Goal: Information Seeking & Learning: Learn about a topic

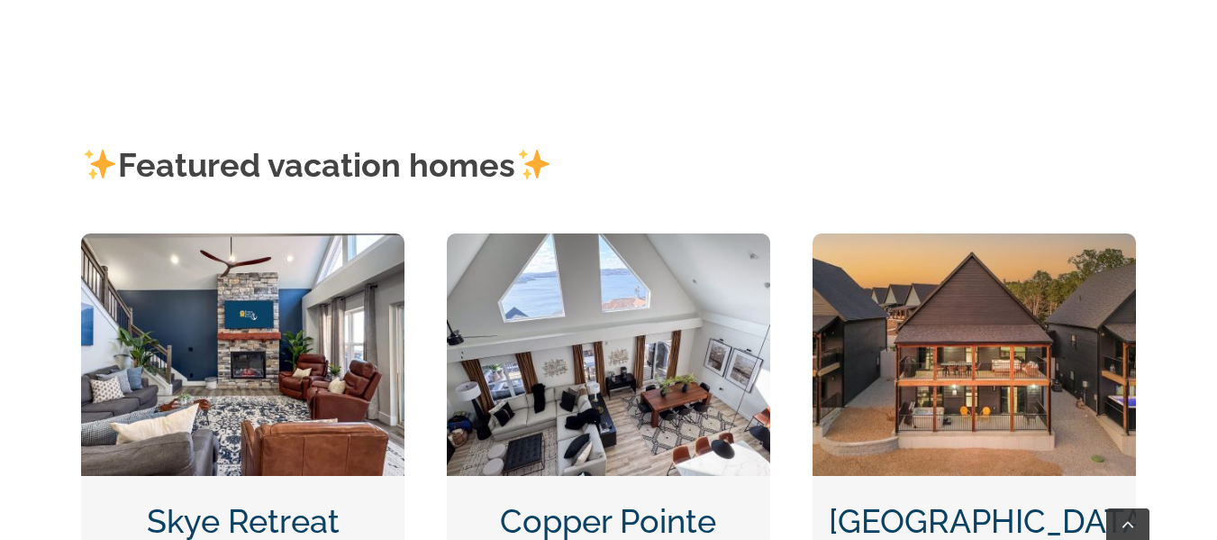
scroll to position [721, 0]
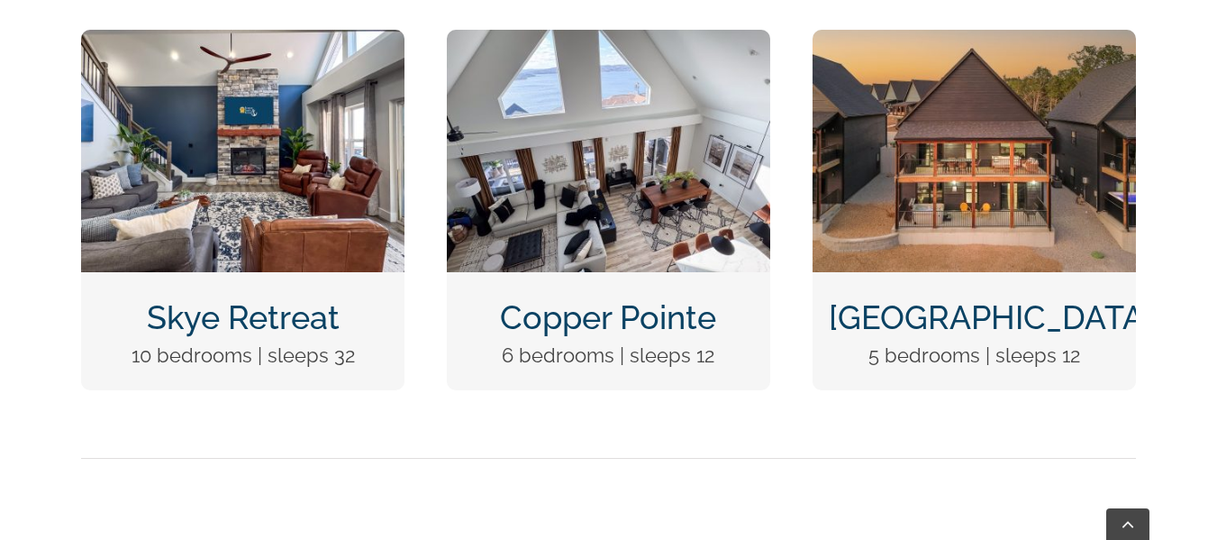
click at [212, 299] on link "Skye Retreat" at bounding box center [243, 317] width 193 height 38
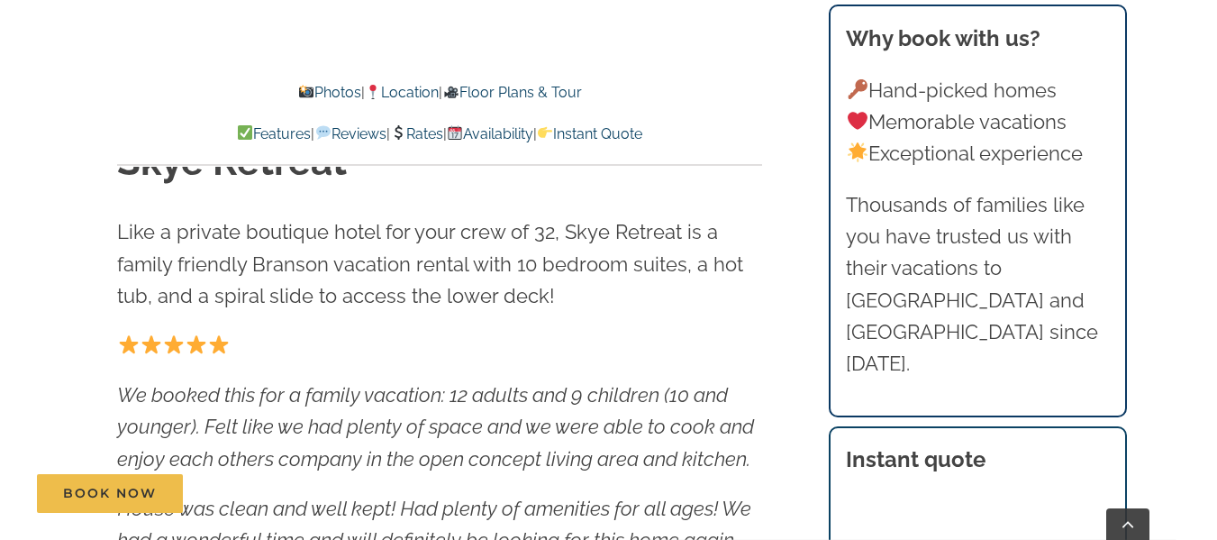
scroll to position [630, 0]
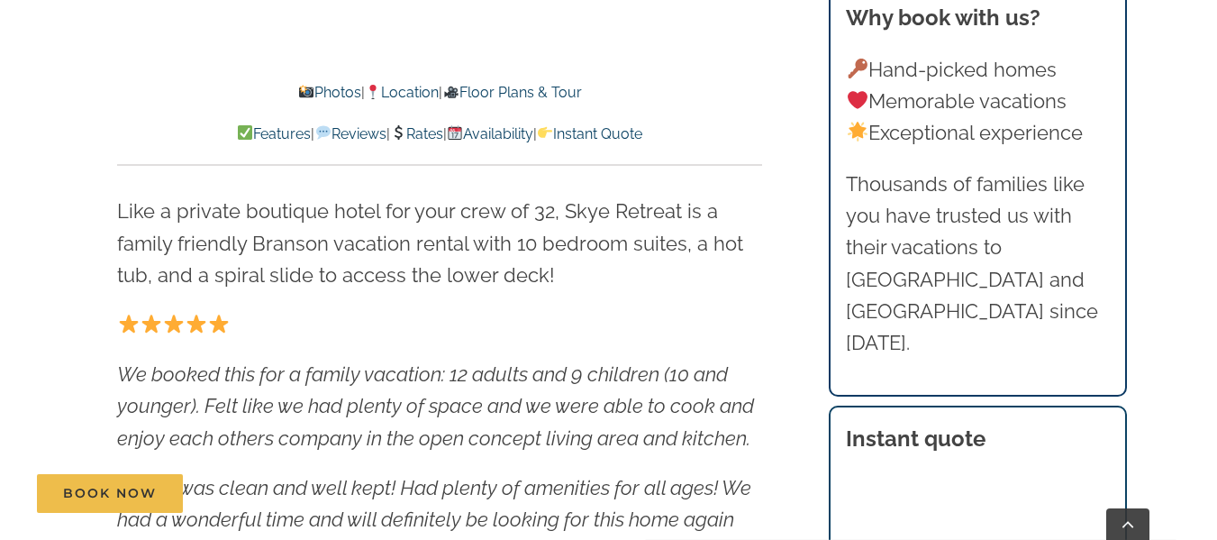
click at [536, 94] on link "Floor Plans & Tour" at bounding box center [511, 92] width 139 height 17
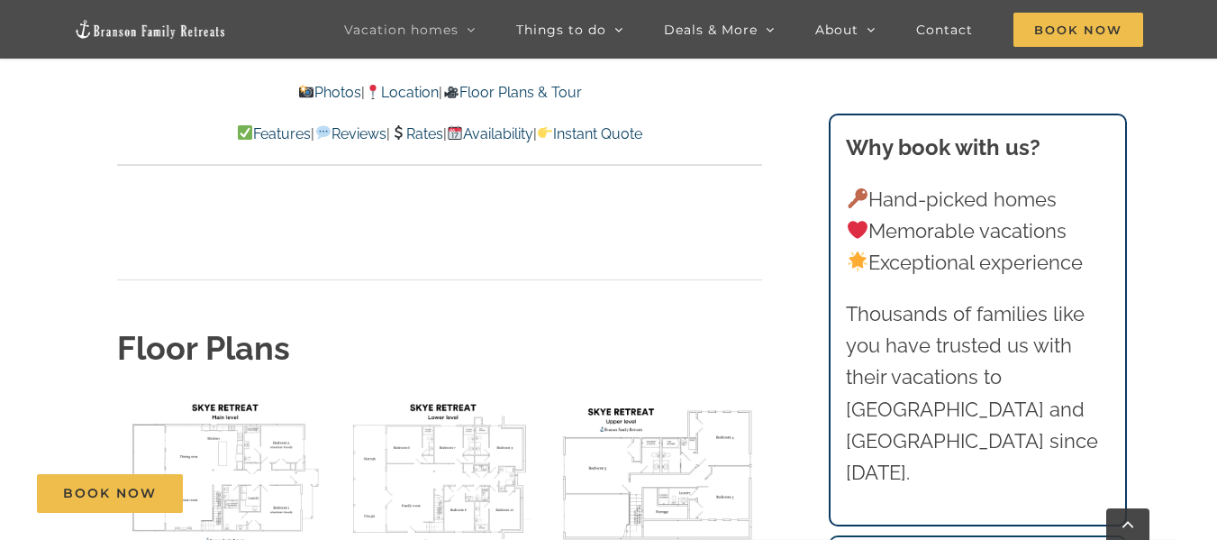
scroll to position [5690, 0]
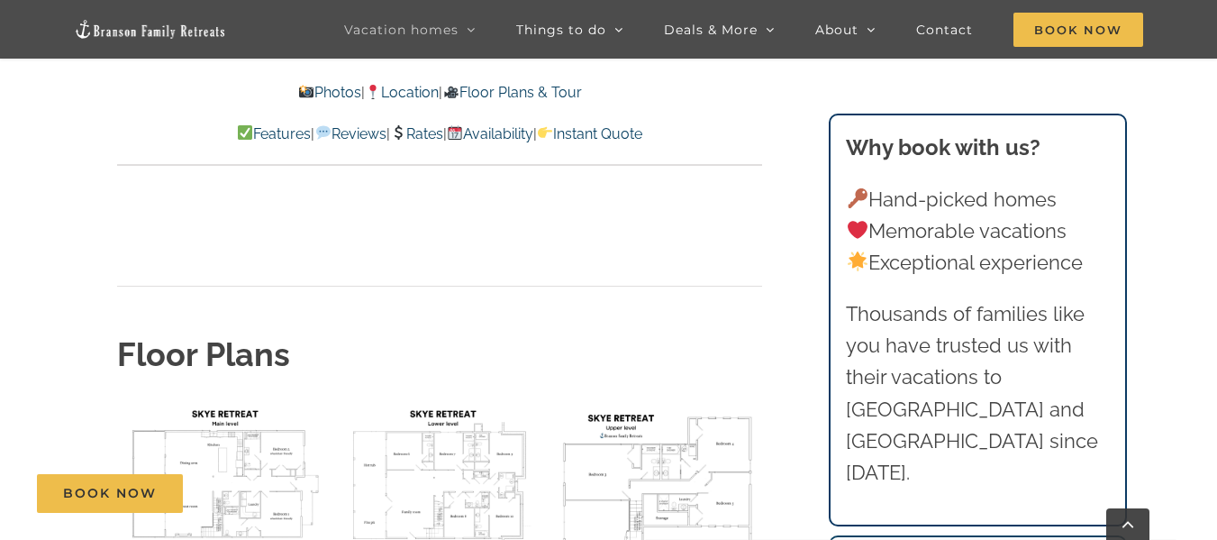
click at [215, 400] on img "floor plan Skye main level" at bounding box center [221, 478] width 209 height 157
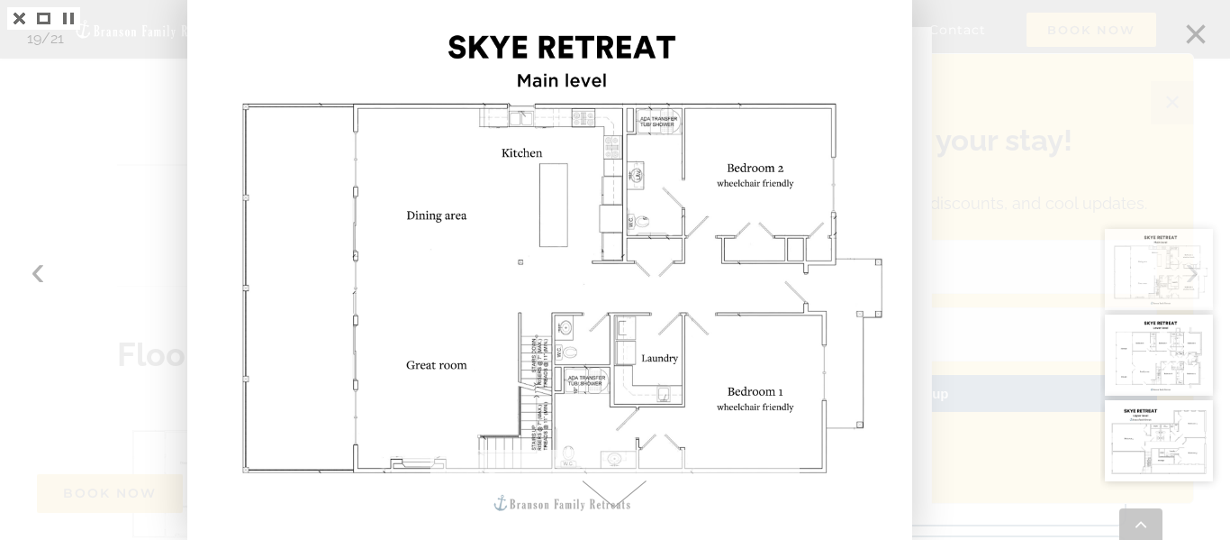
click at [27, 268] on div at bounding box center [615, 270] width 1230 height 540
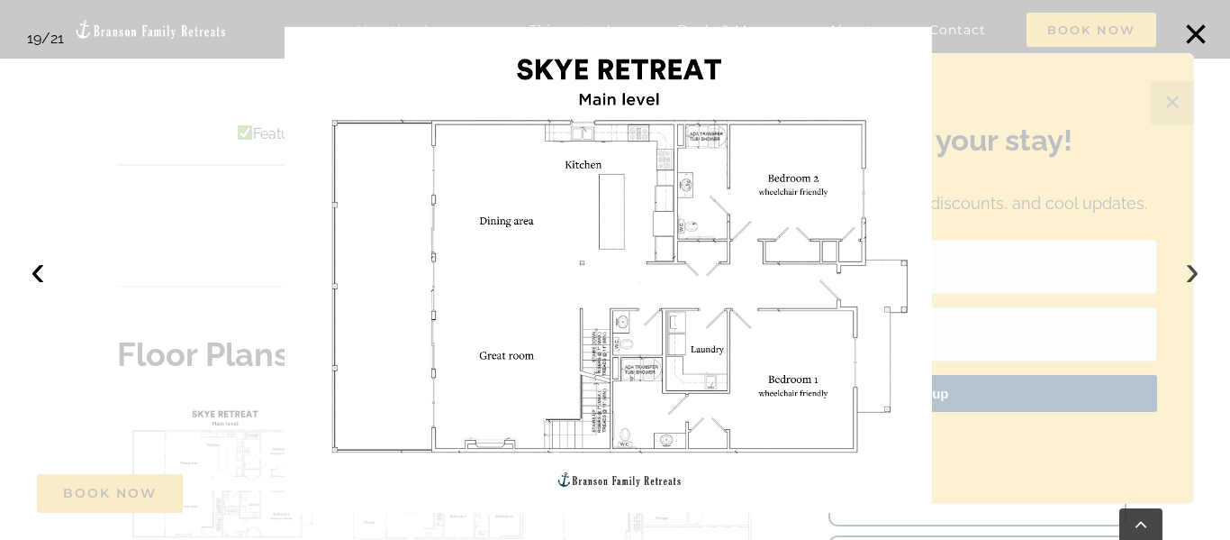
click at [1191, 274] on button "›" at bounding box center [1193, 270] width 40 height 40
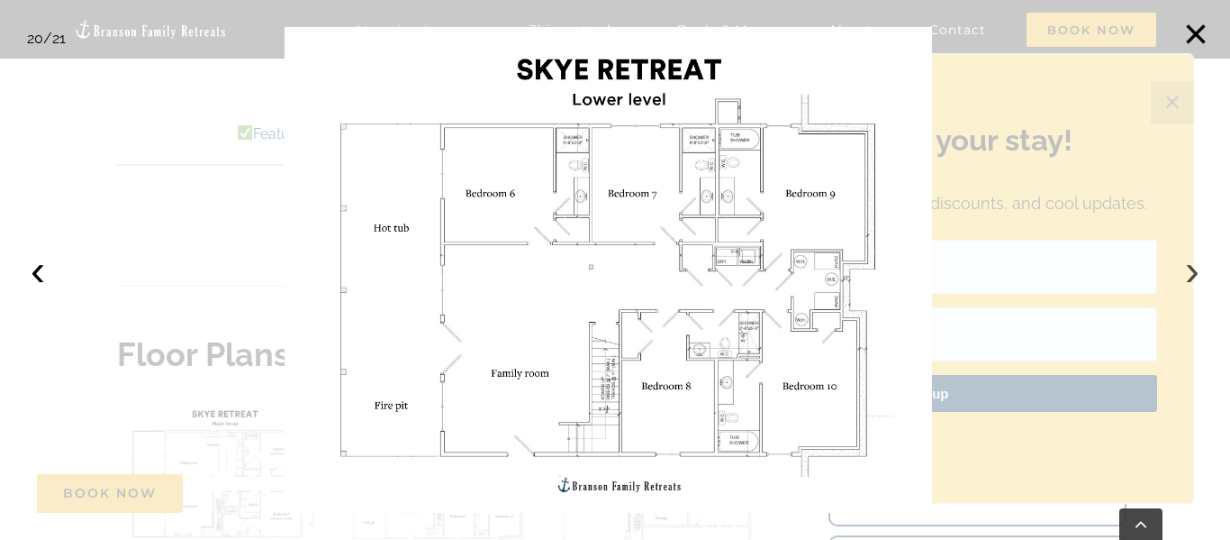
click at [1196, 269] on button "›" at bounding box center [1193, 270] width 40 height 40
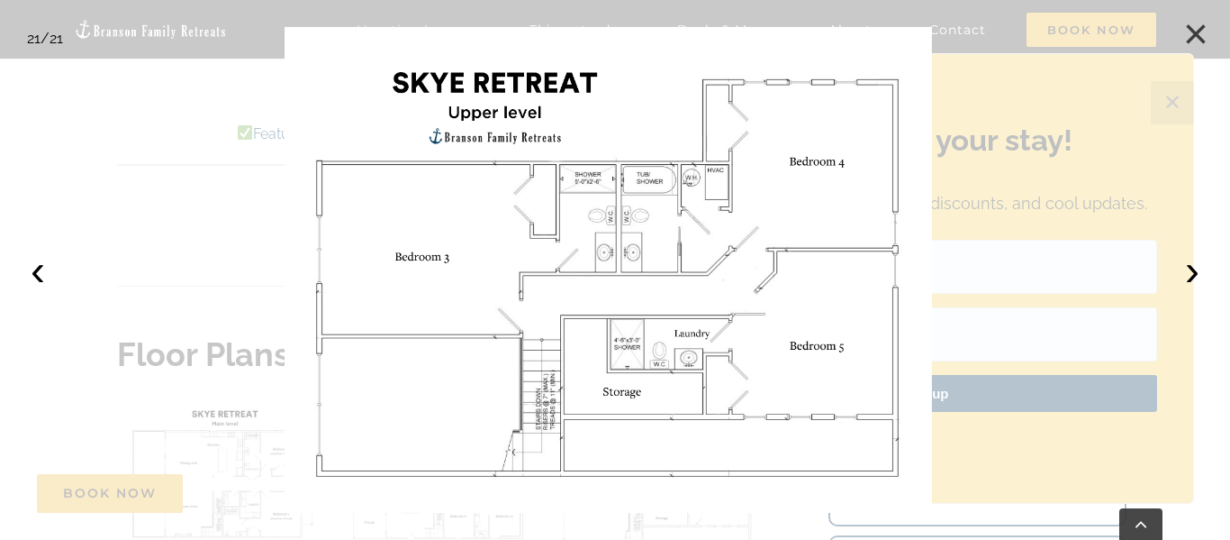
click at [1192, 26] on button "×" at bounding box center [1196, 34] width 40 height 40
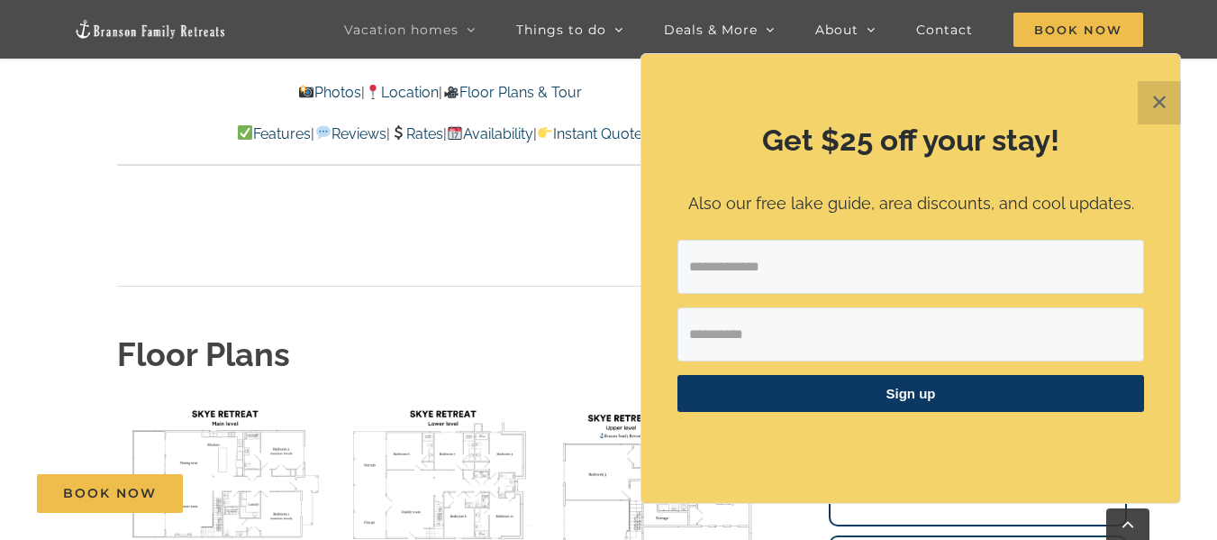
click at [1160, 95] on button "✕" at bounding box center [1159, 102] width 43 height 43
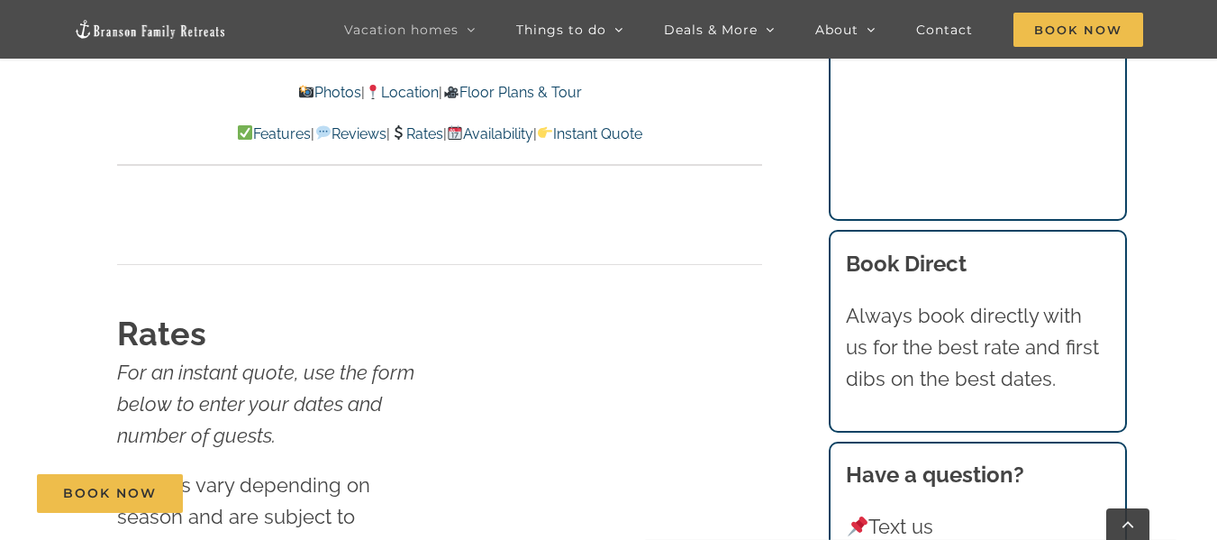
scroll to position [10553, 0]
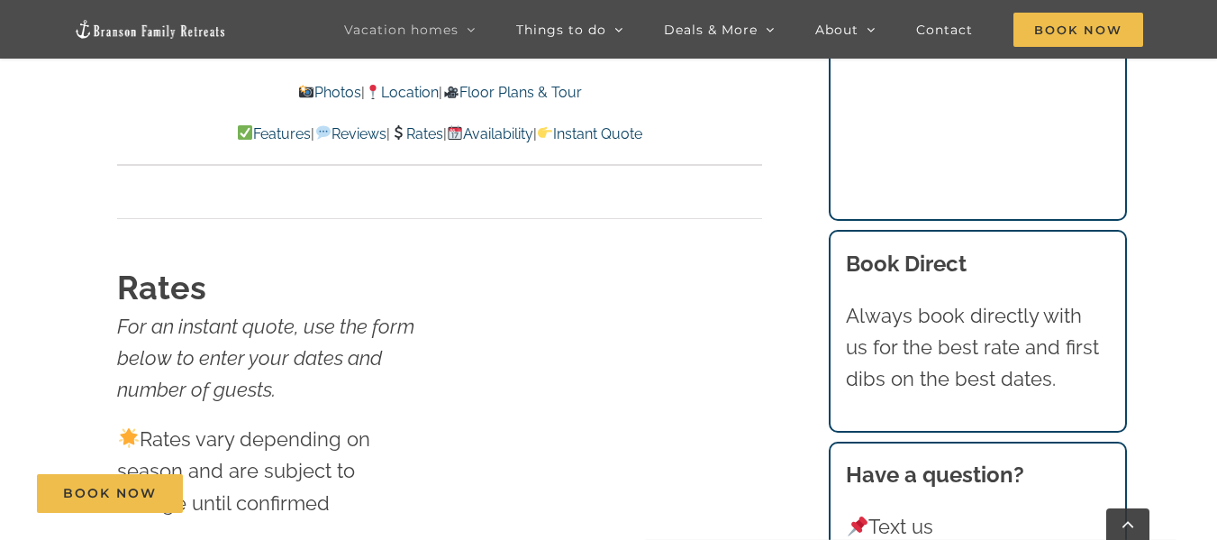
click at [302, 86] on link "Photos" at bounding box center [329, 92] width 63 height 17
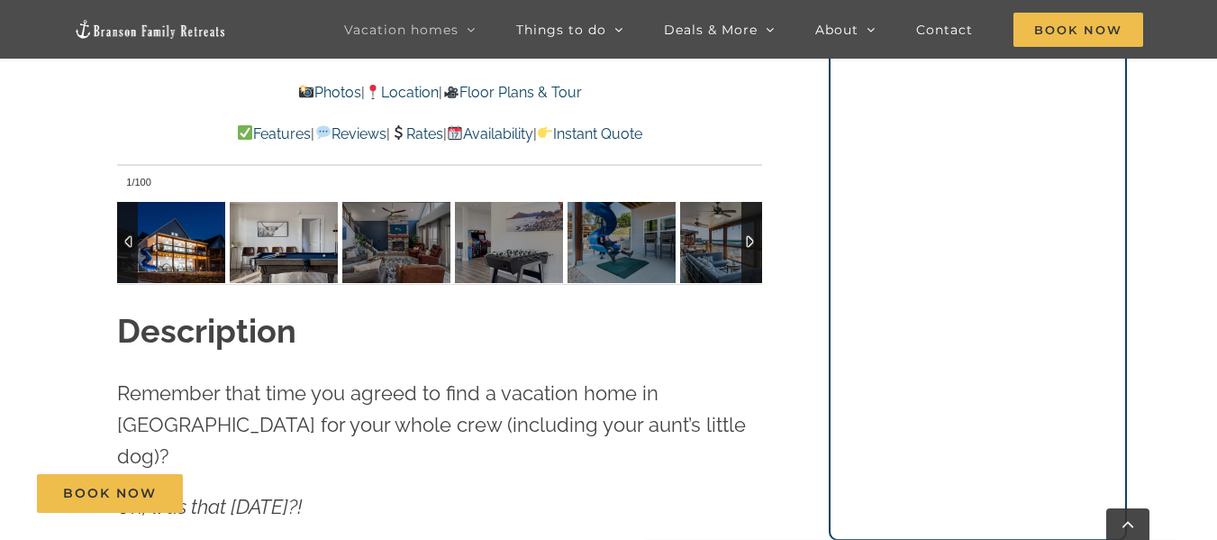
scroll to position [1660, 0]
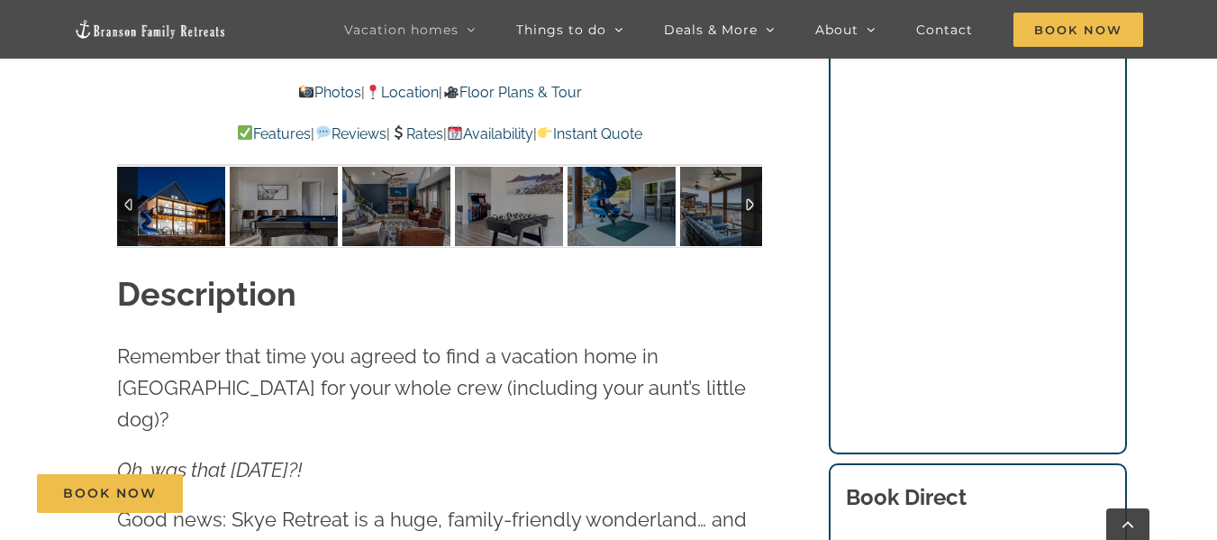
click at [169, 225] on img at bounding box center [171, 205] width 108 height 81
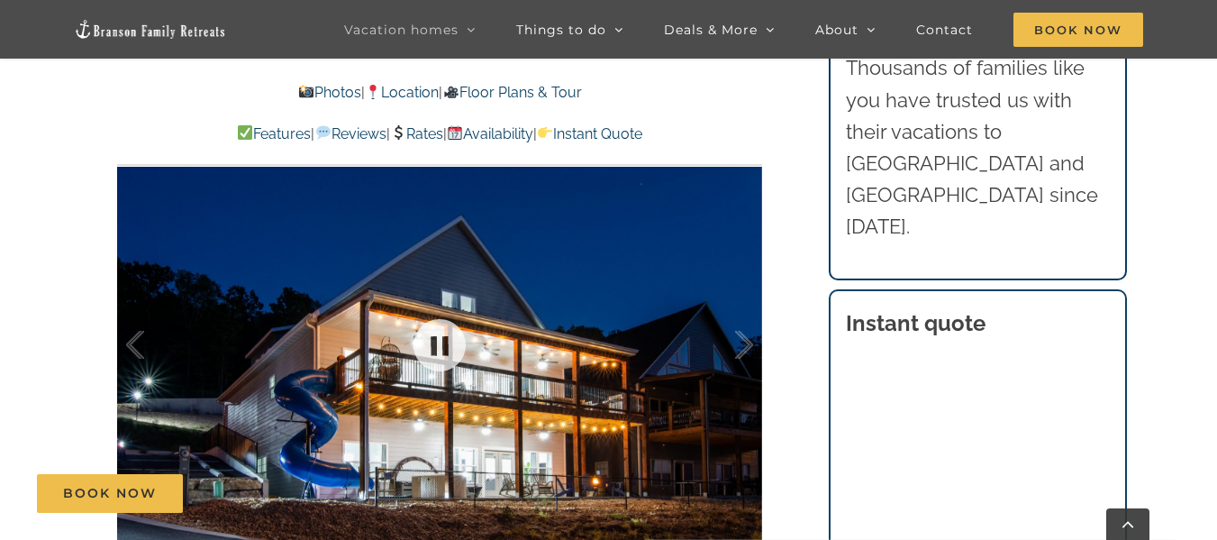
scroll to position [1300, 0]
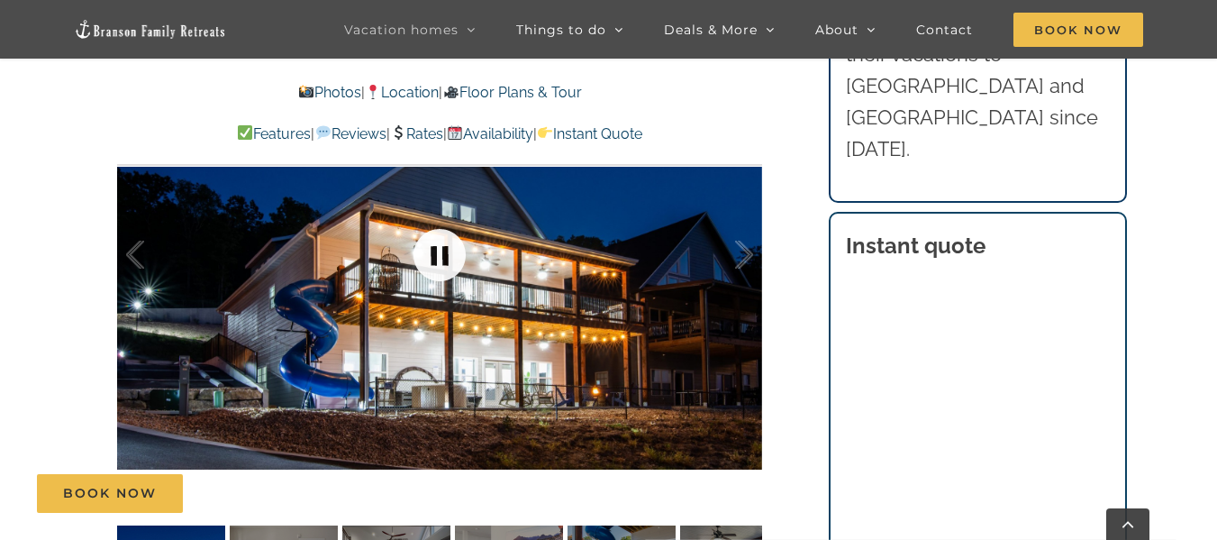
click at [446, 258] on link at bounding box center [440, 255] width 72 height 72
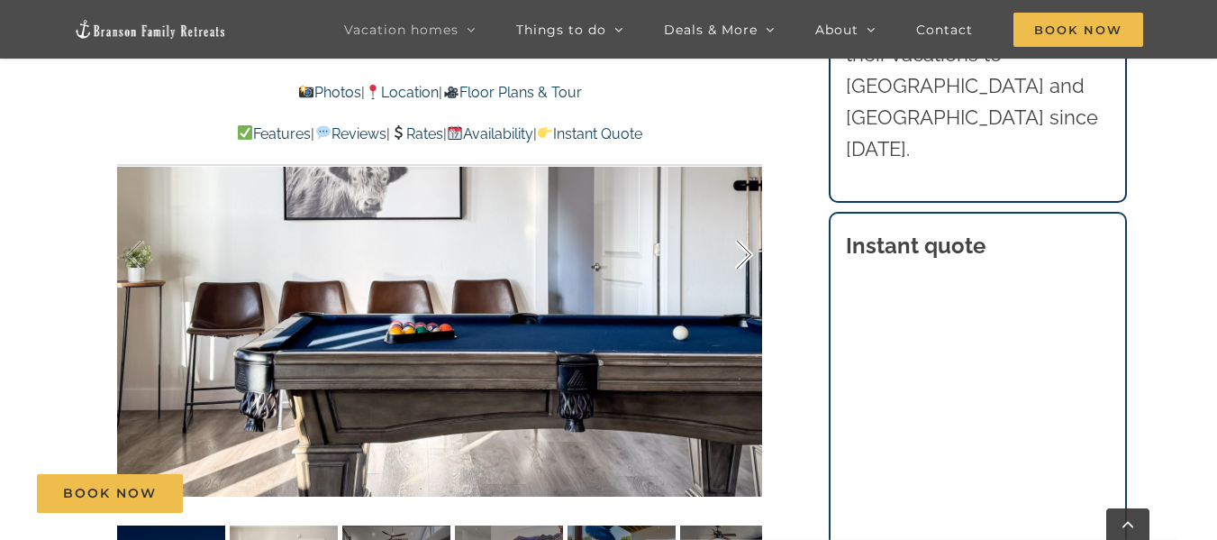
click at [742, 258] on div at bounding box center [725, 255] width 56 height 112
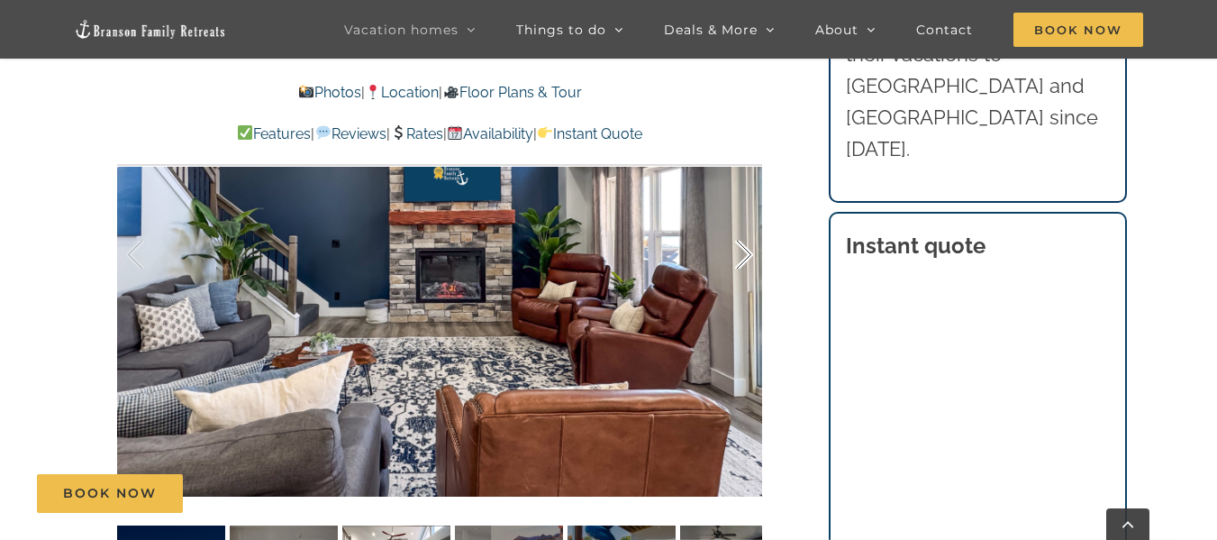
click at [742, 258] on div at bounding box center [725, 255] width 56 height 112
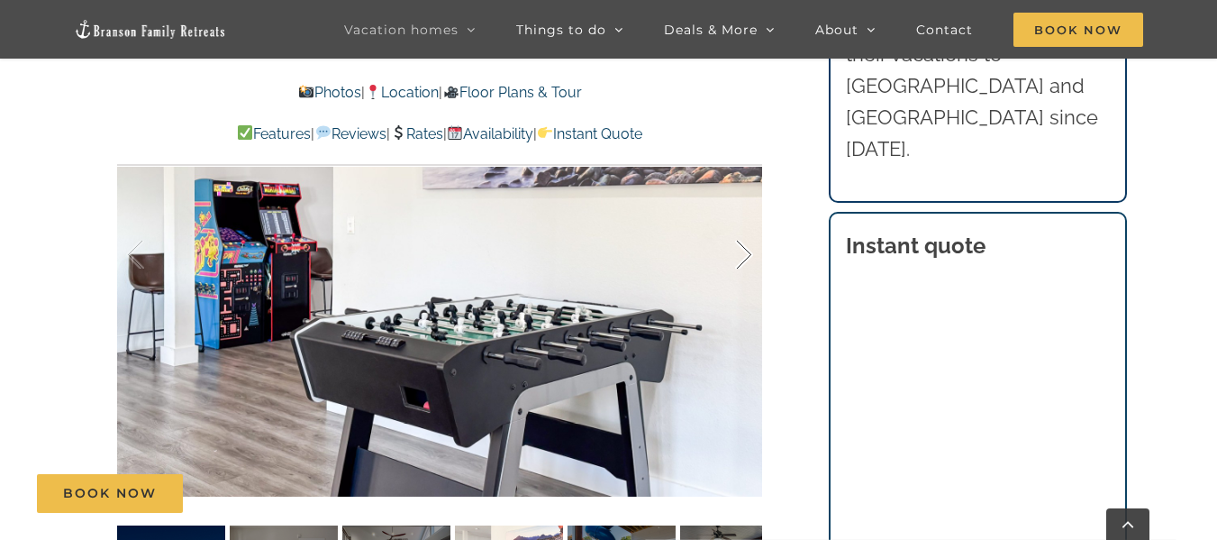
click at [742, 258] on div at bounding box center [725, 255] width 56 height 112
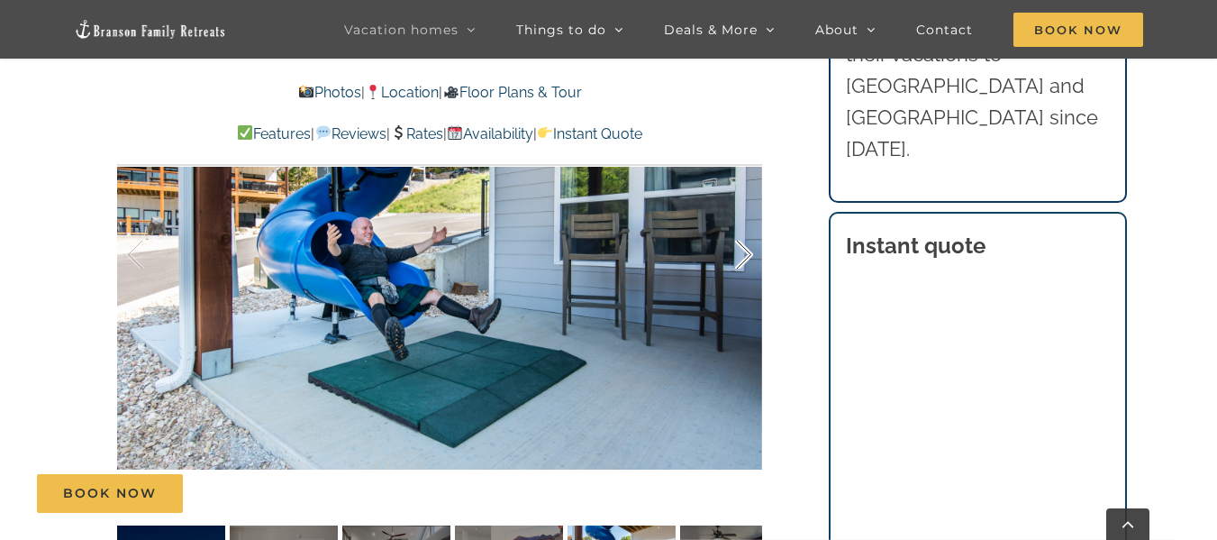
click at [742, 258] on div at bounding box center [725, 255] width 56 height 112
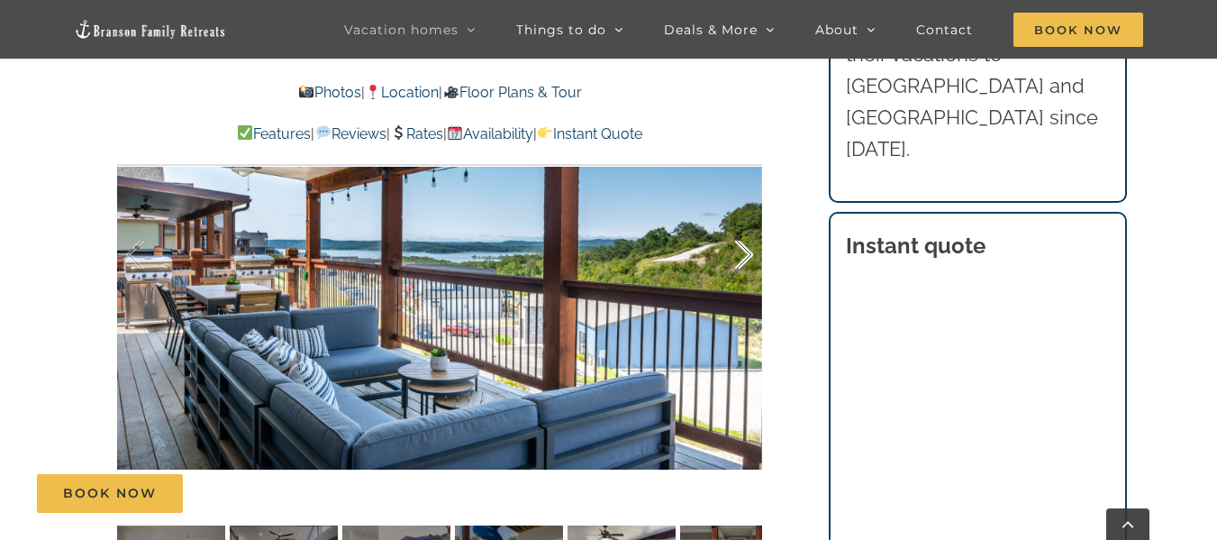
click at [742, 258] on div at bounding box center [725, 255] width 56 height 112
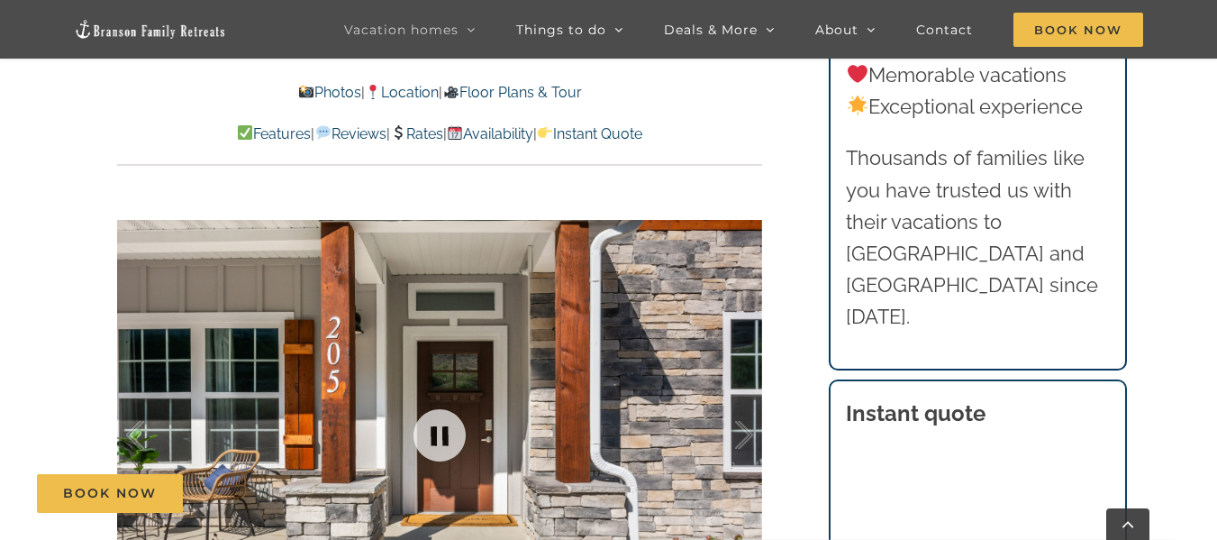
scroll to position [1210, 0]
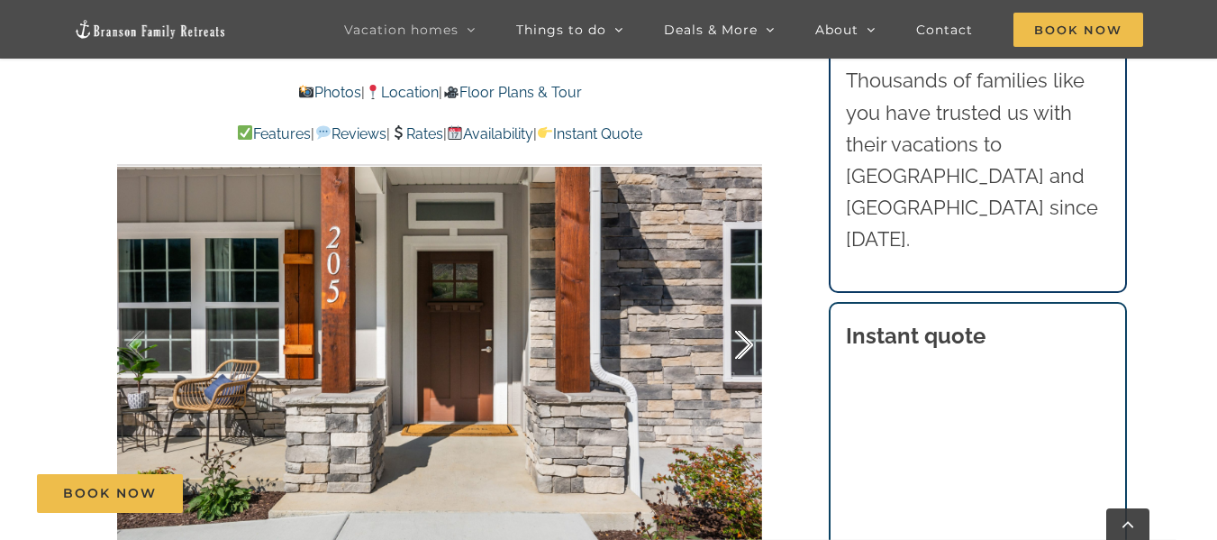
click at [748, 331] on div at bounding box center [725, 345] width 56 height 112
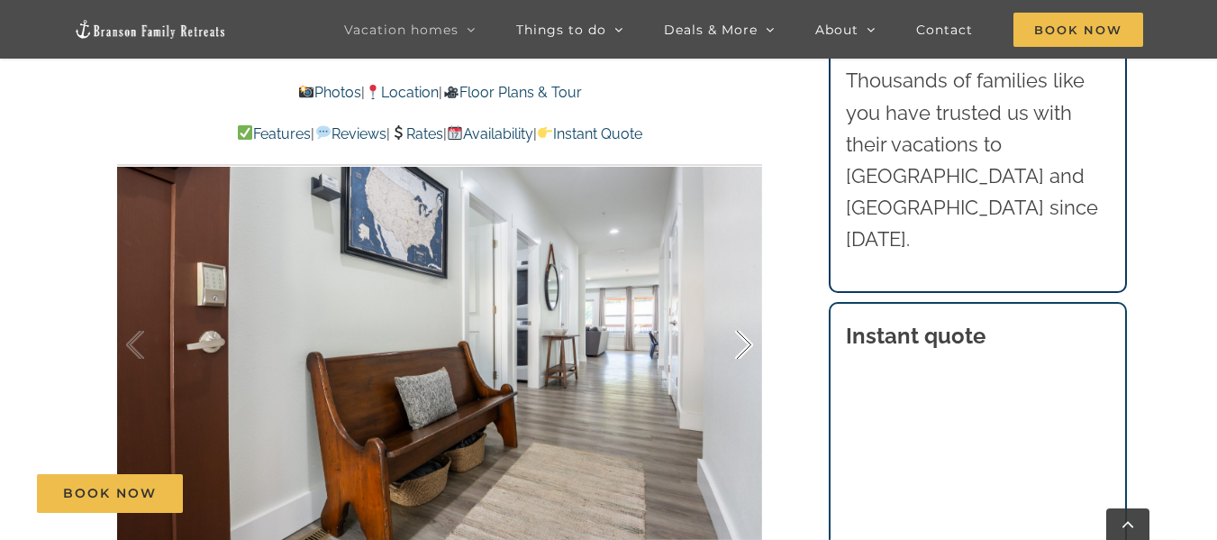
click at [748, 331] on div at bounding box center [725, 345] width 56 height 112
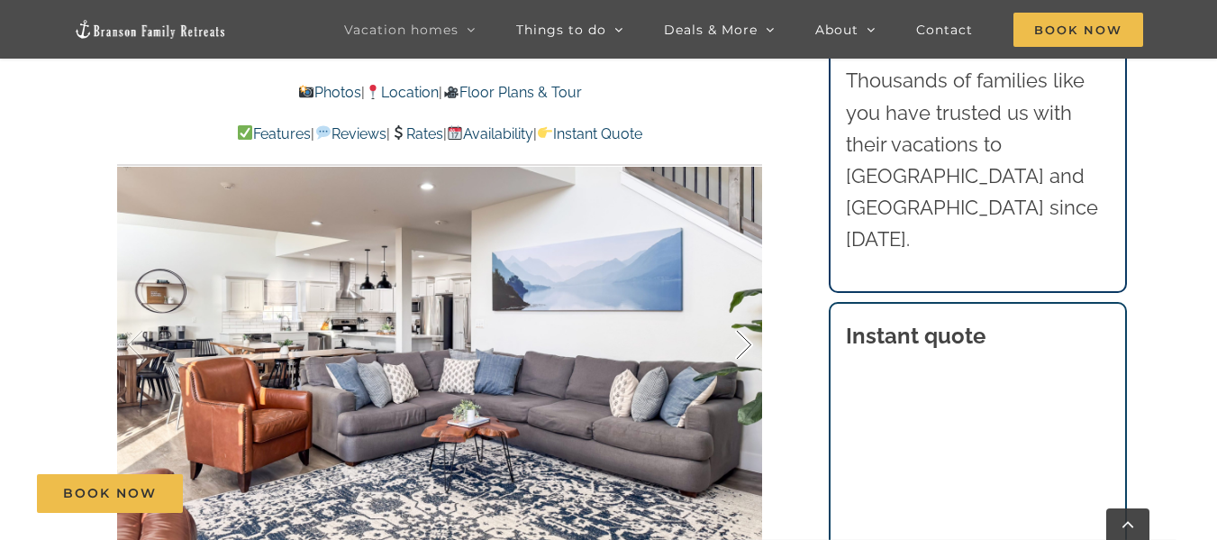
click at [748, 331] on div at bounding box center [725, 345] width 56 height 112
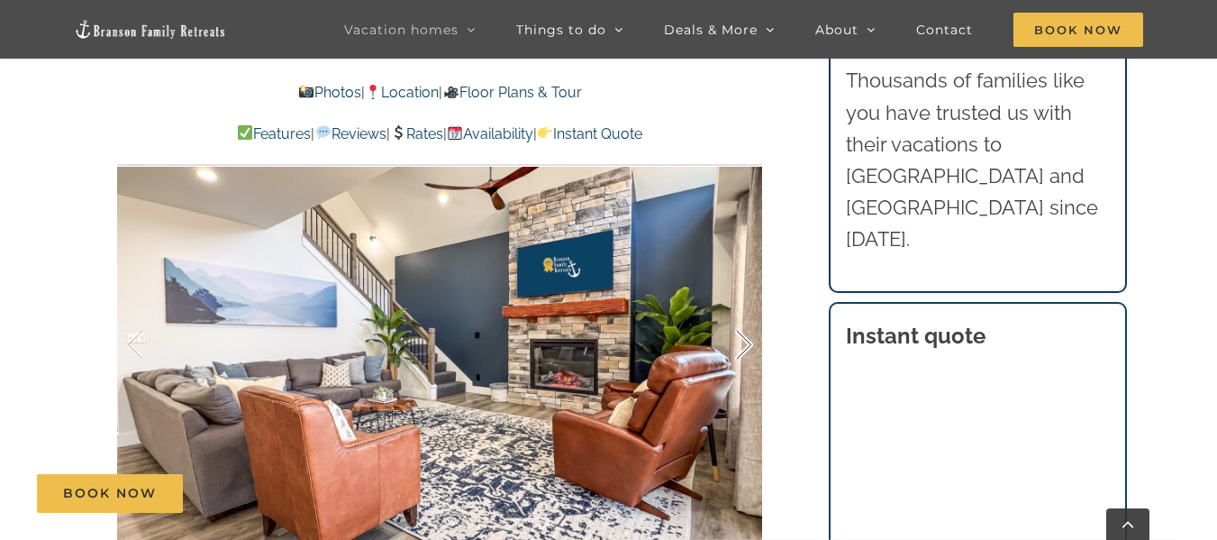
click at [748, 331] on div at bounding box center [725, 345] width 56 height 112
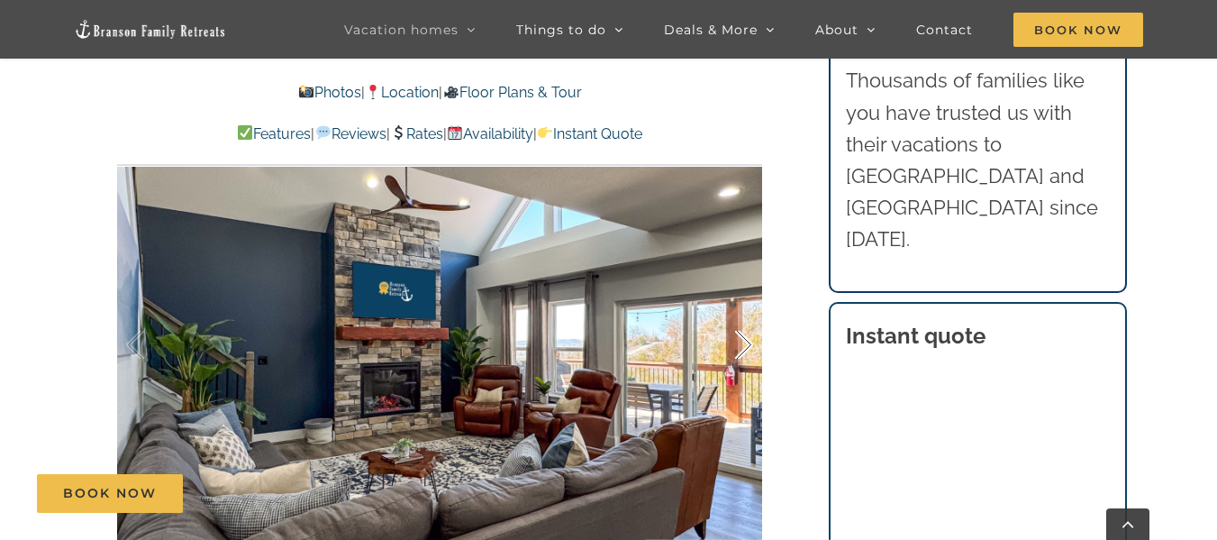
click at [748, 331] on div at bounding box center [725, 345] width 56 height 112
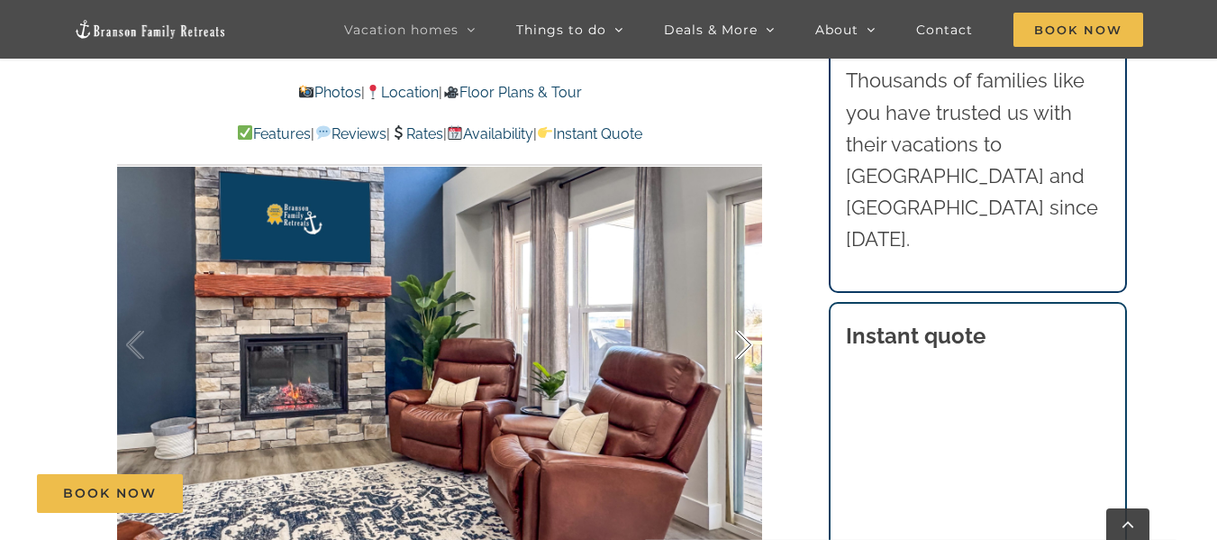
click at [748, 331] on div at bounding box center [725, 345] width 56 height 112
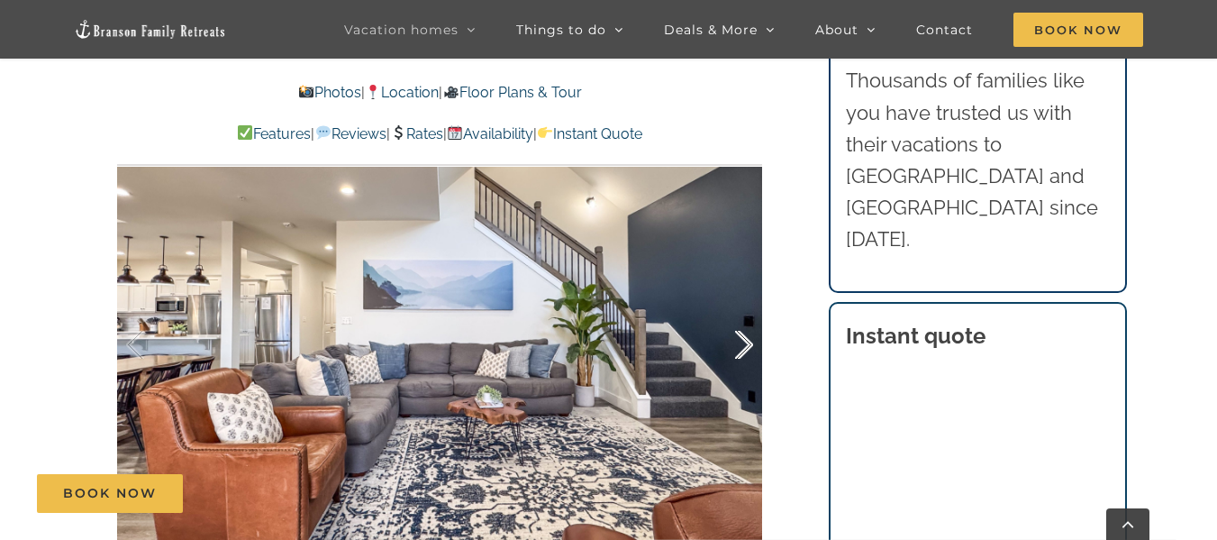
click at [748, 331] on div at bounding box center [725, 345] width 56 height 112
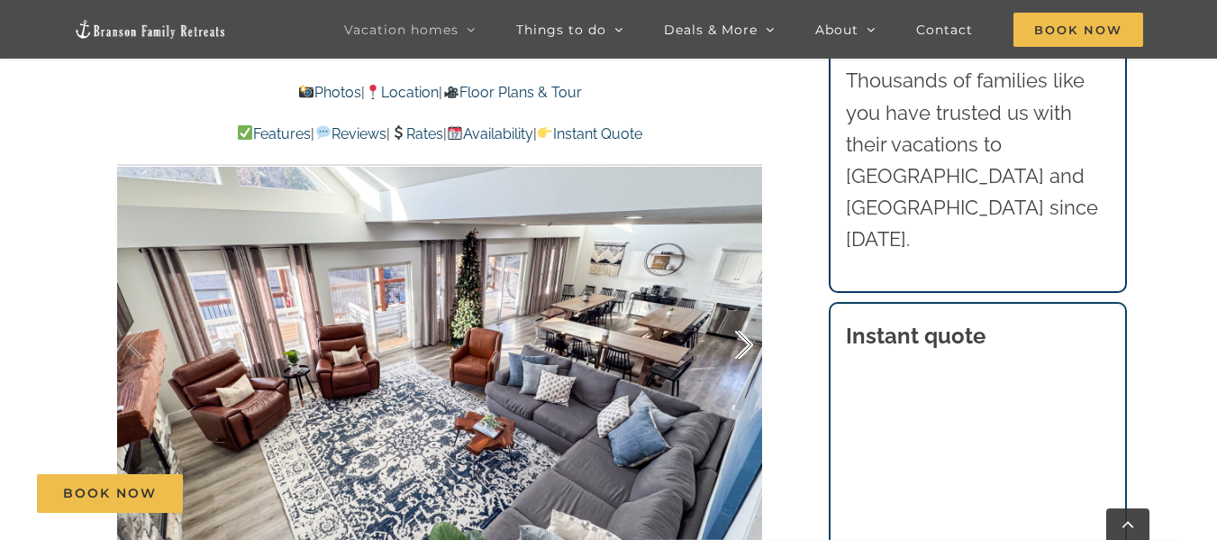
click at [748, 331] on div at bounding box center [725, 345] width 56 height 112
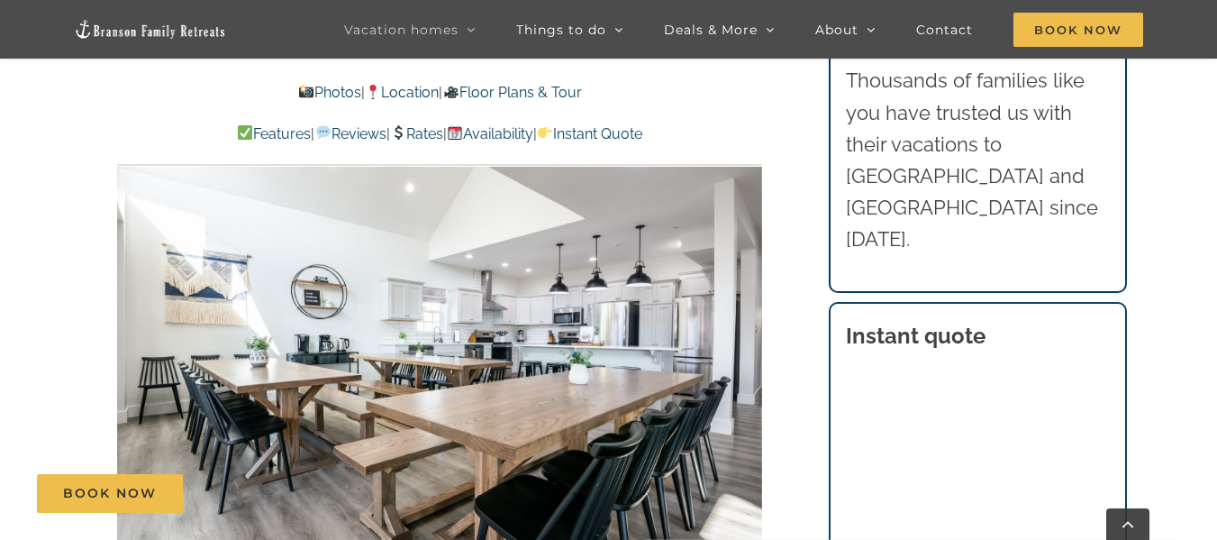
click at [748, 331] on div "15 / 100" at bounding box center [439, 344] width 645 height 530
click at [743, 337] on div at bounding box center [725, 345] width 56 height 112
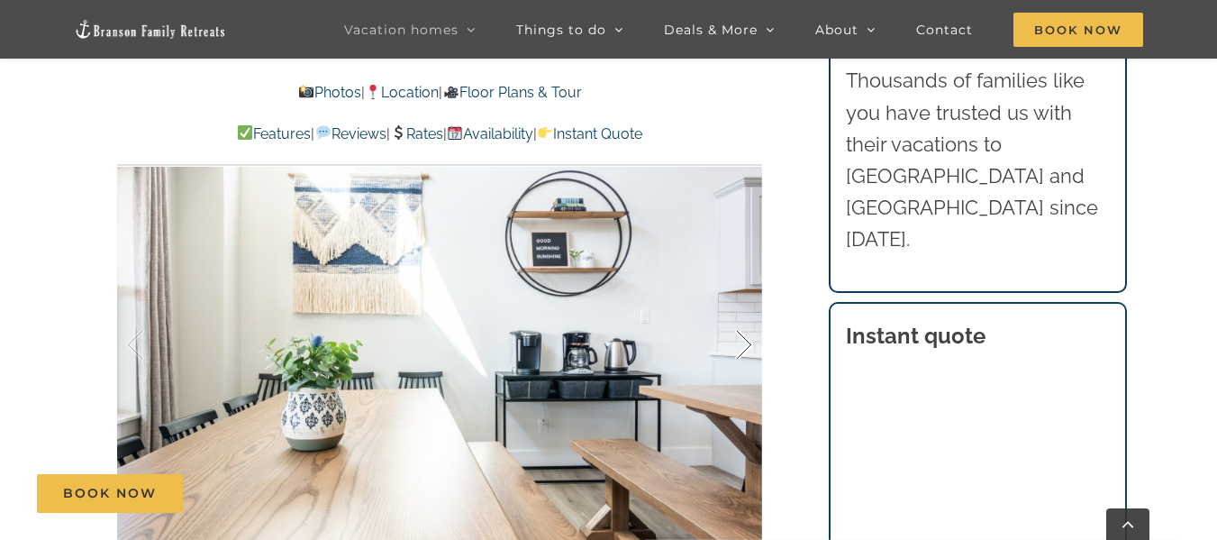
click at [743, 337] on div at bounding box center [725, 345] width 56 height 112
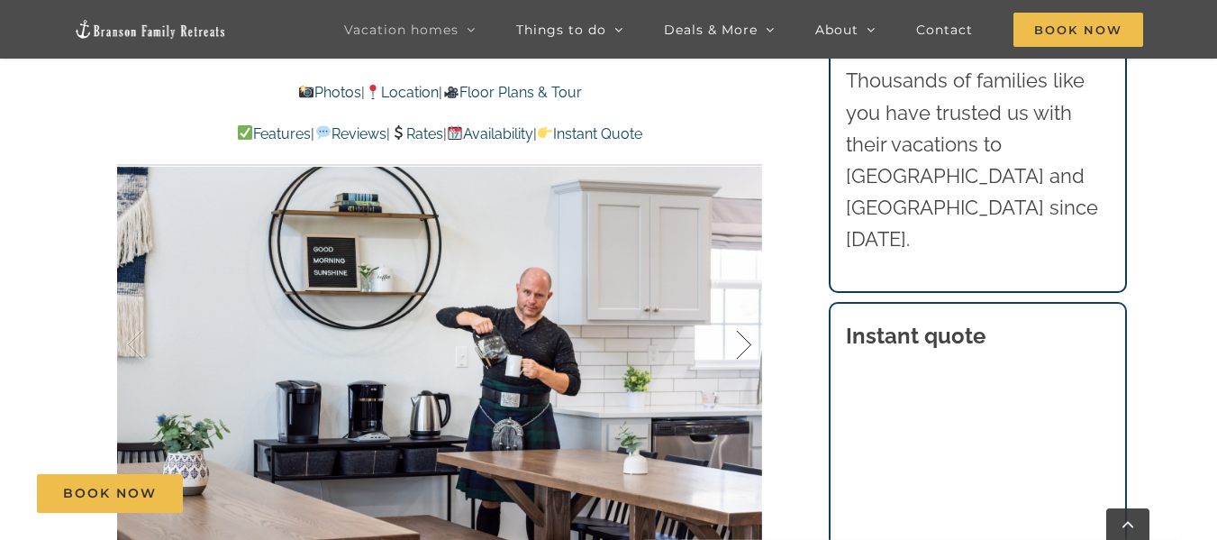
click at [743, 337] on div at bounding box center [725, 345] width 56 height 112
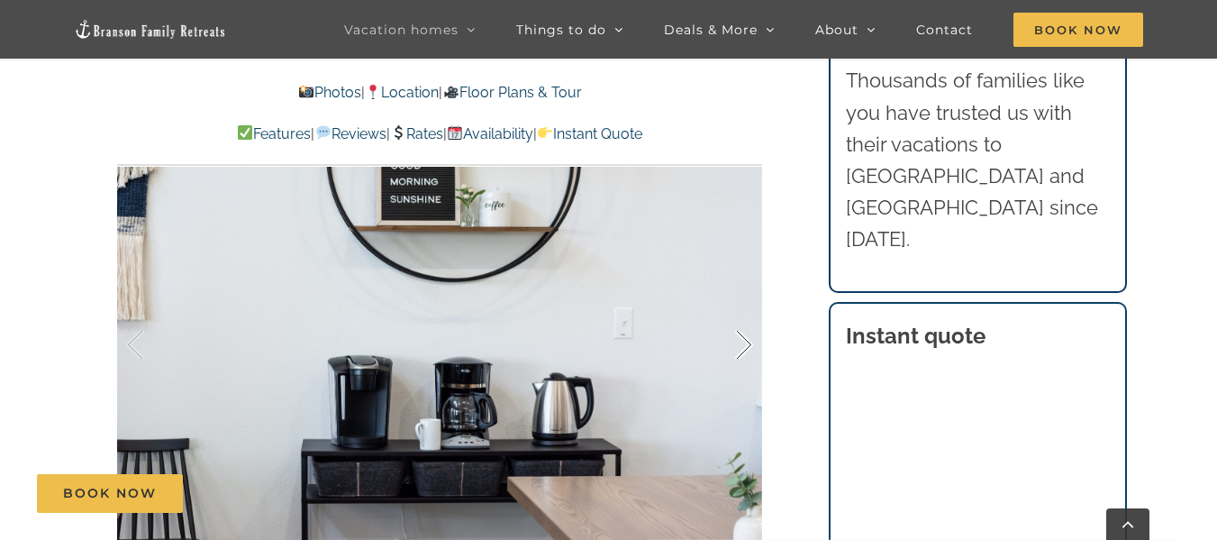
click at [743, 337] on div at bounding box center [725, 345] width 56 height 112
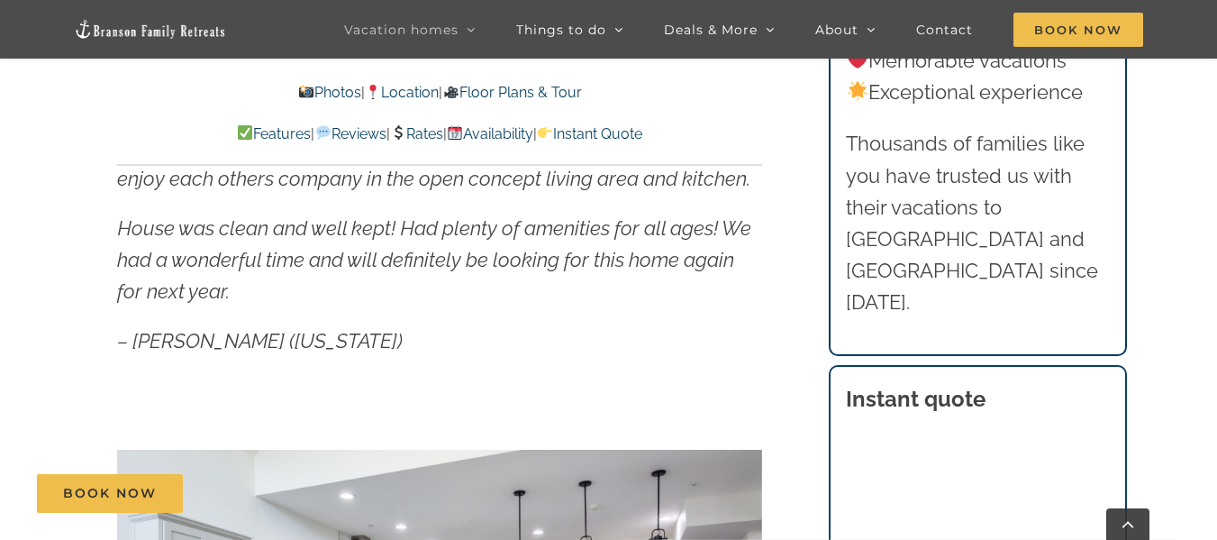
scroll to position [849, 0]
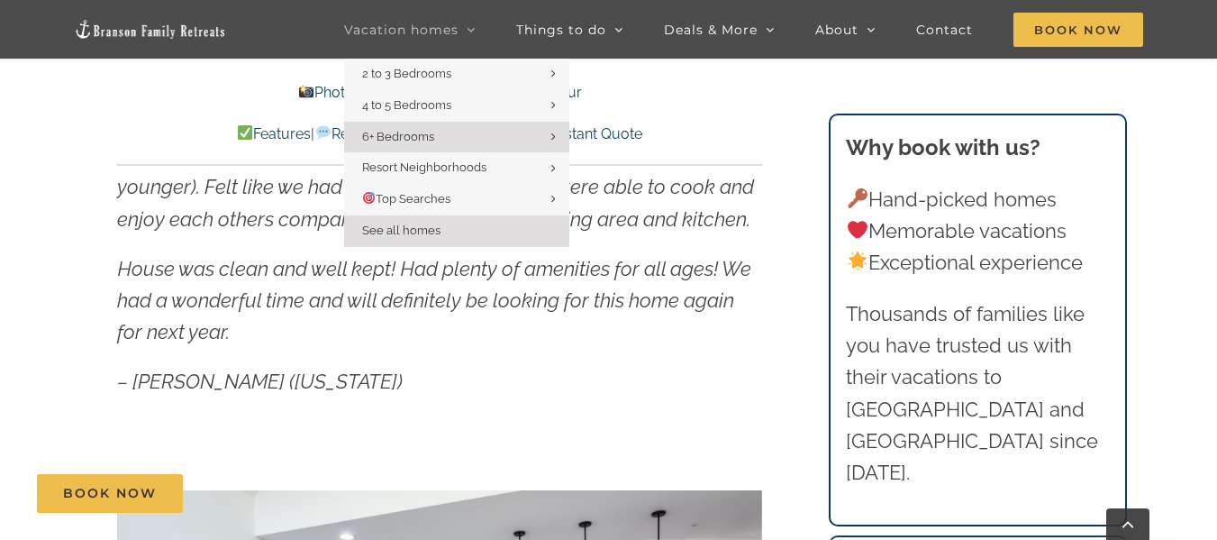
click at [385, 232] on span "See all homes" at bounding box center [401, 230] width 78 height 14
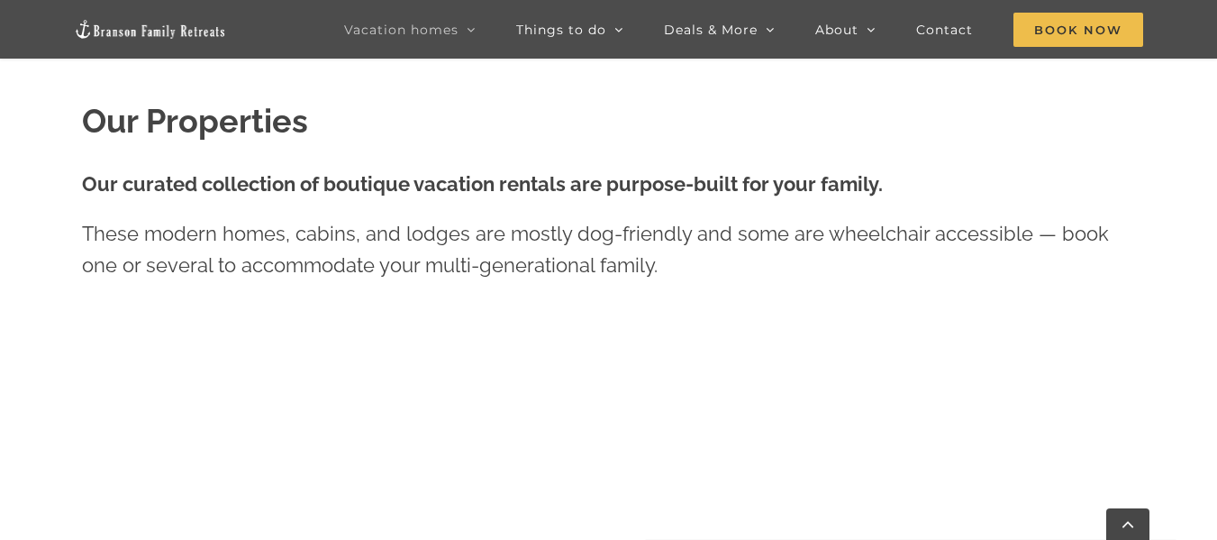
scroll to position [457, 0]
